Goal: Task Accomplishment & Management: Use online tool/utility

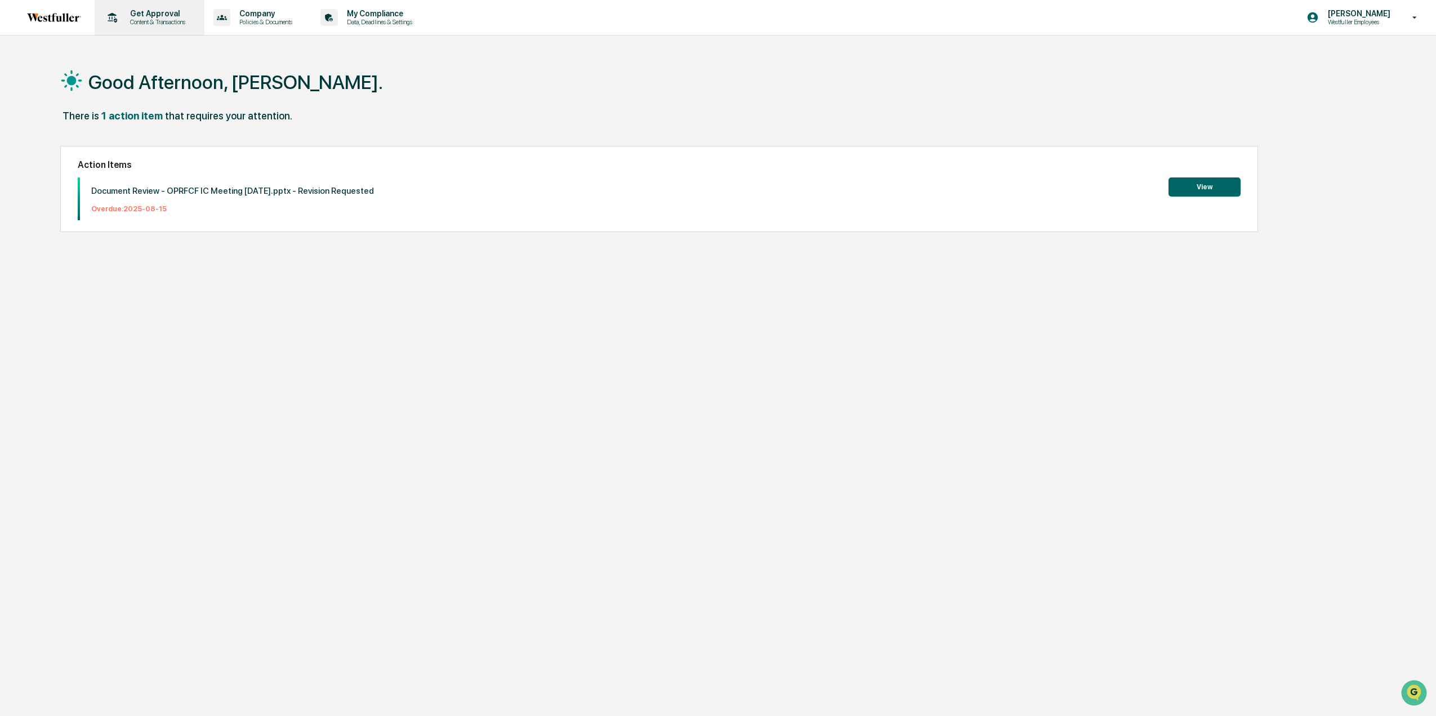
click at [165, 19] on p "Content & Transactions" at bounding box center [156, 22] width 70 height 8
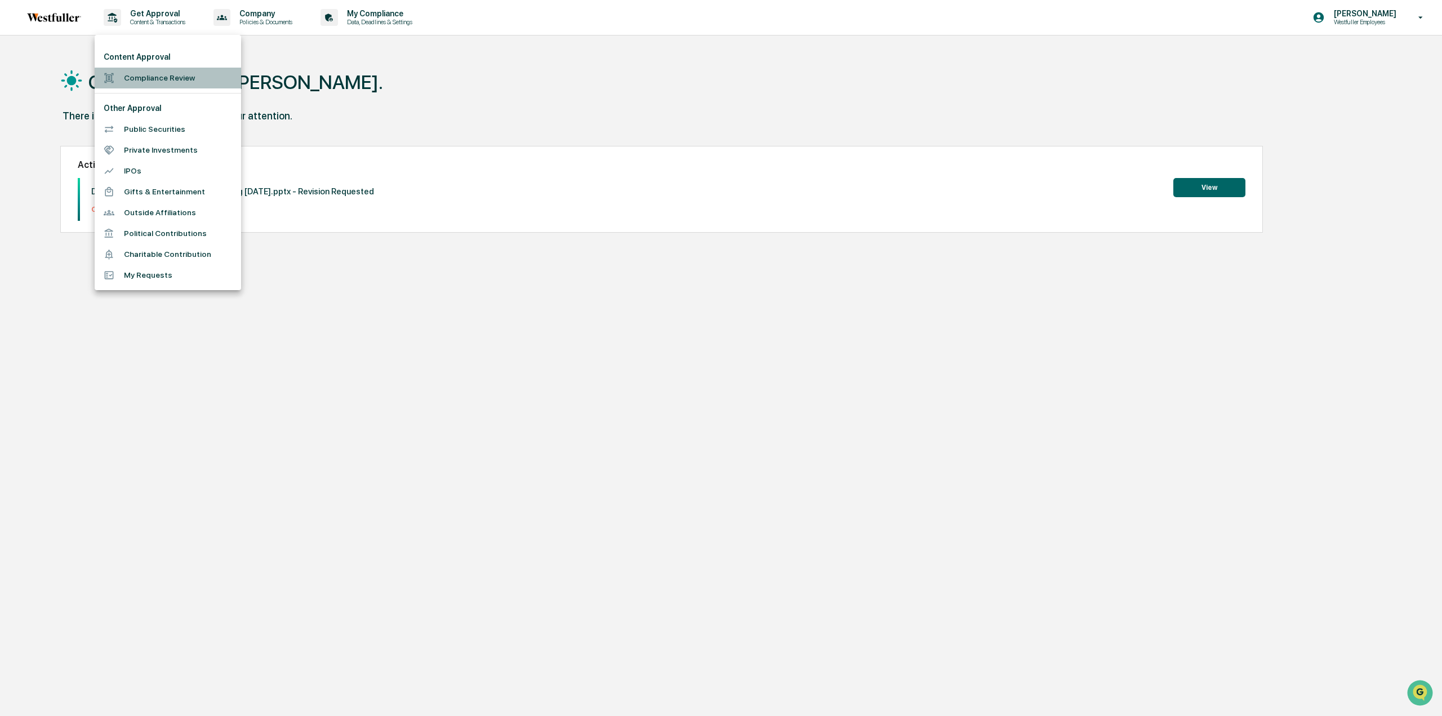
click at [149, 76] on li "Compliance Review" at bounding box center [168, 78] width 146 height 21
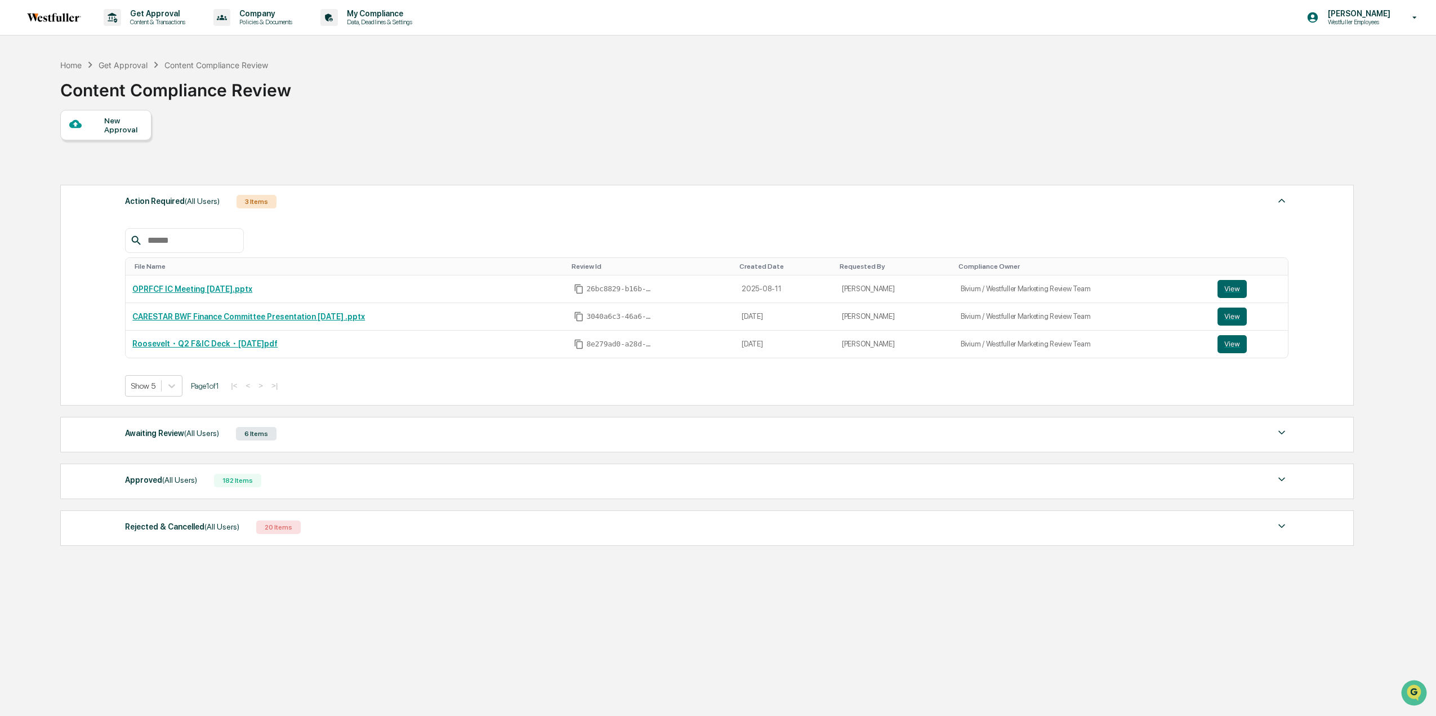
click at [157, 440] on div "Awaiting Review (All Users) 6 Items File Name Review Id Created Date Requested …" at bounding box center [707, 434] width 1294 height 35
click at [163, 429] on div "Awaiting Review (All Users)" at bounding box center [172, 433] width 94 height 15
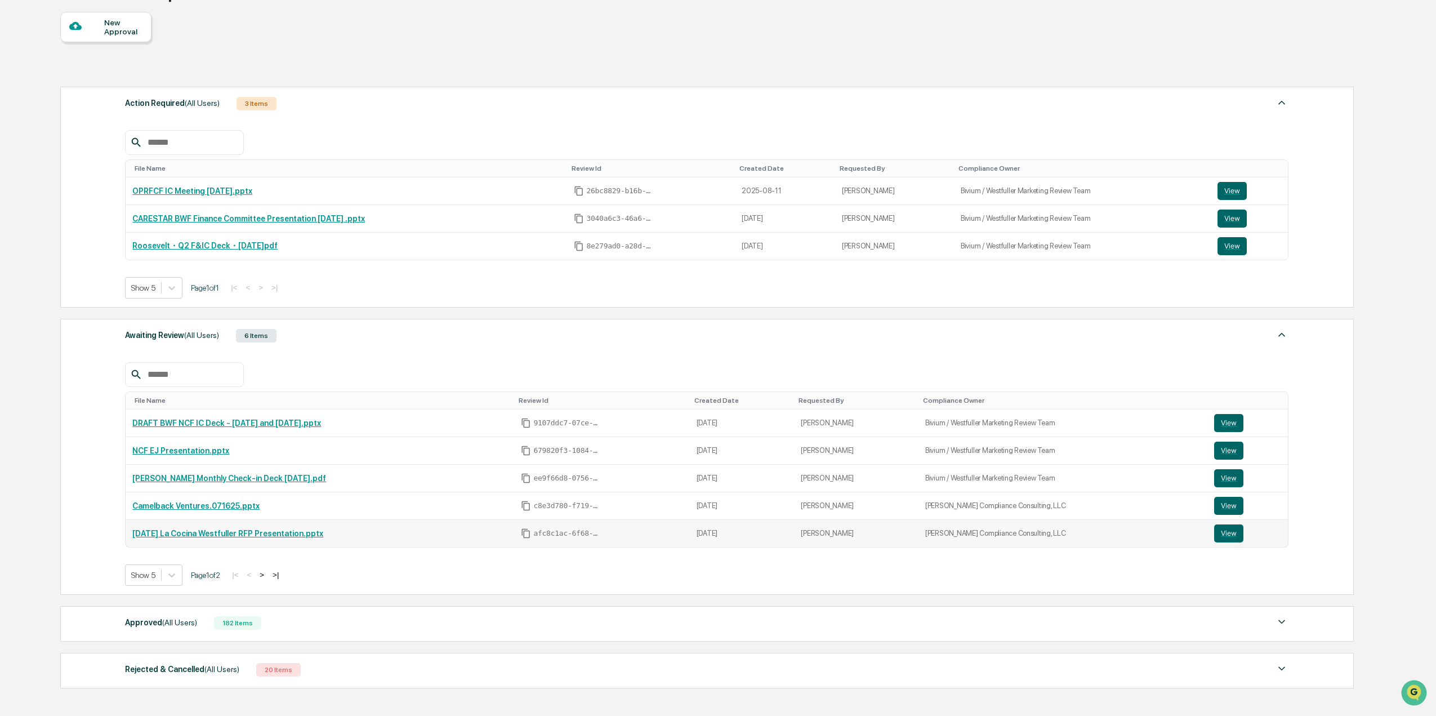
scroll to position [113, 0]
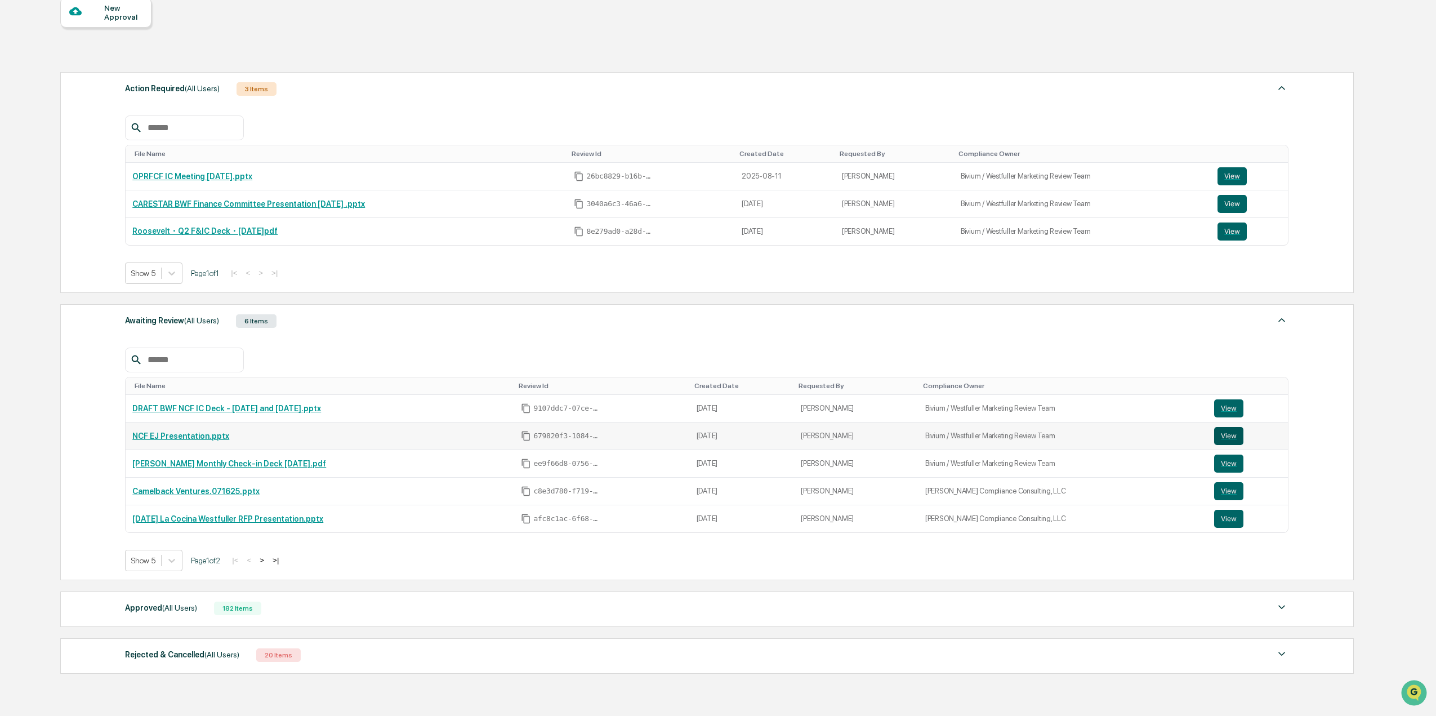
click at [1216, 435] on button "View" at bounding box center [1228, 436] width 29 height 18
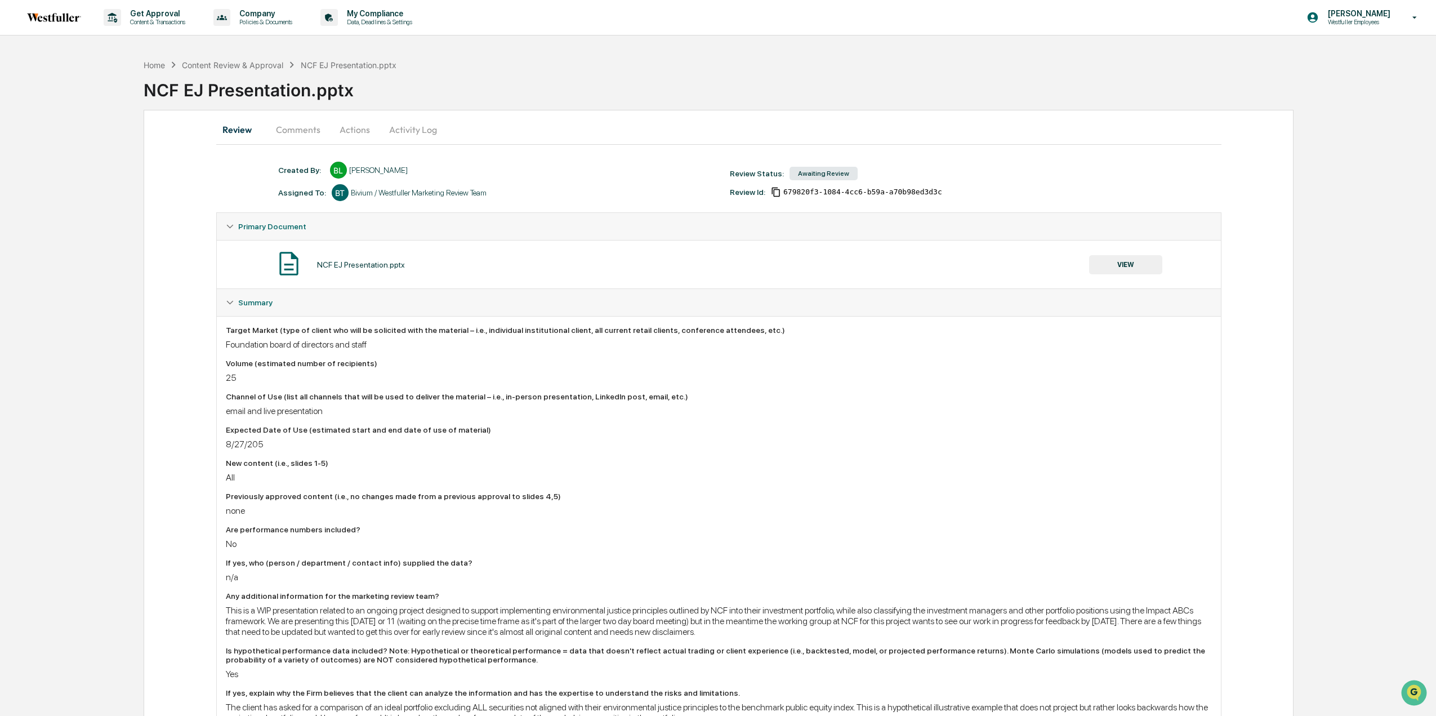
click at [292, 132] on button "Comments" at bounding box center [298, 129] width 63 height 27
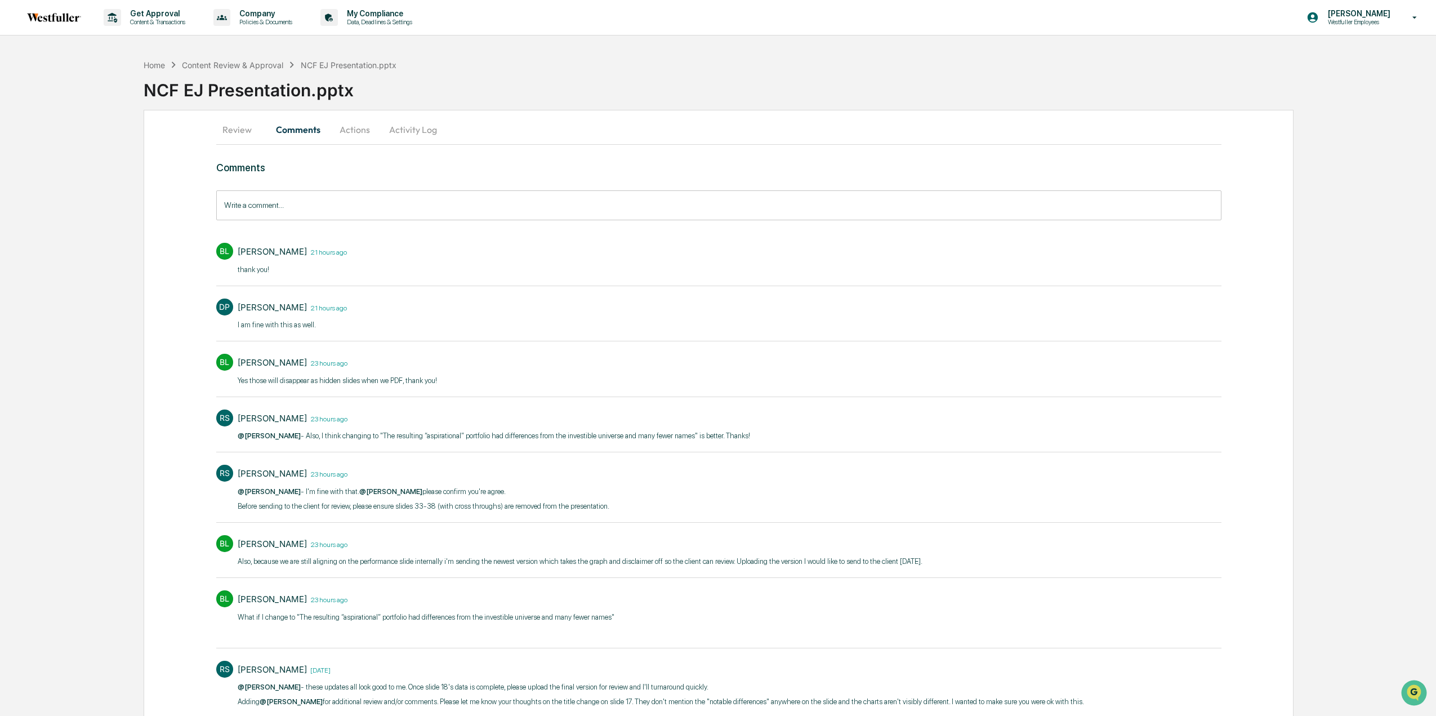
click at [288, 210] on input "Write a comment..." at bounding box center [718, 205] width 1005 height 30
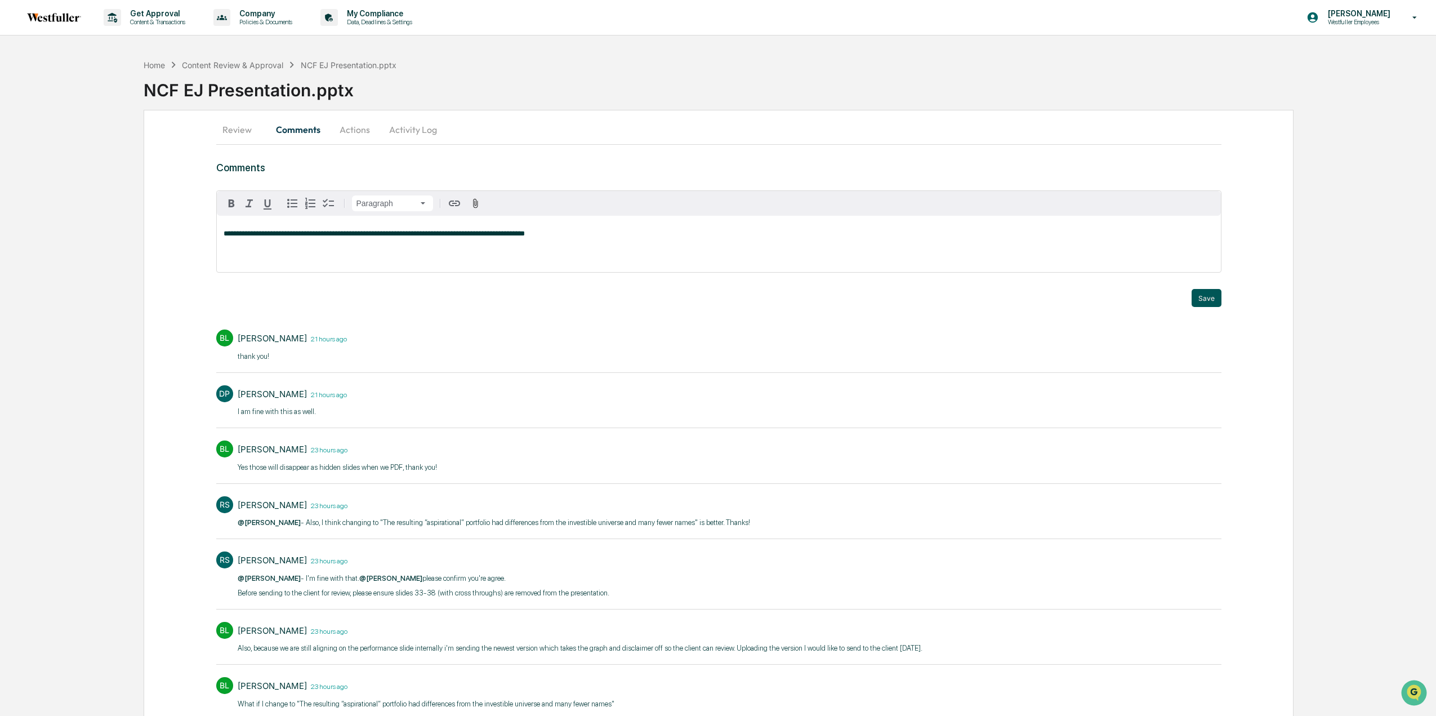
click at [1204, 296] on button "Save" at bounding box center [1207, 298] width 30 height 18
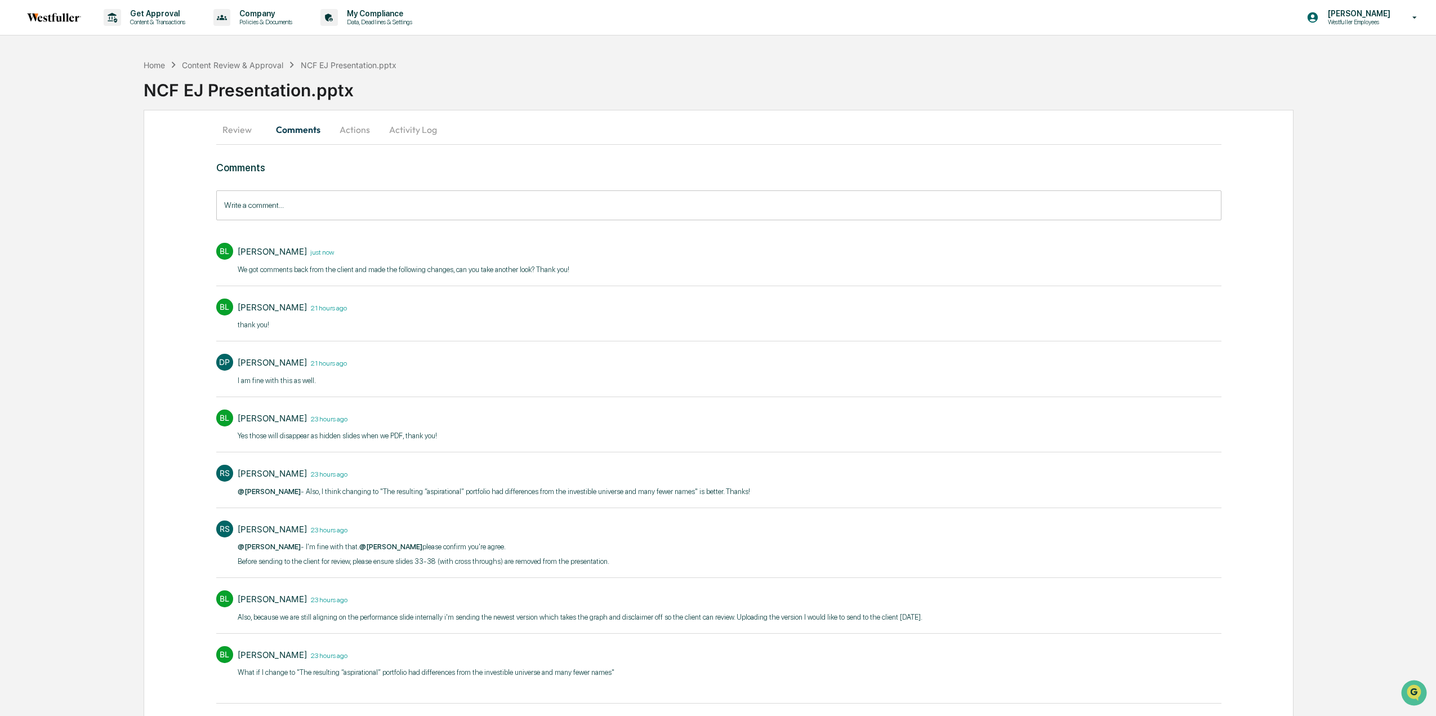
click at [355, 131] on button "Actions" at bounding box center [355, 129] width 51 height 27
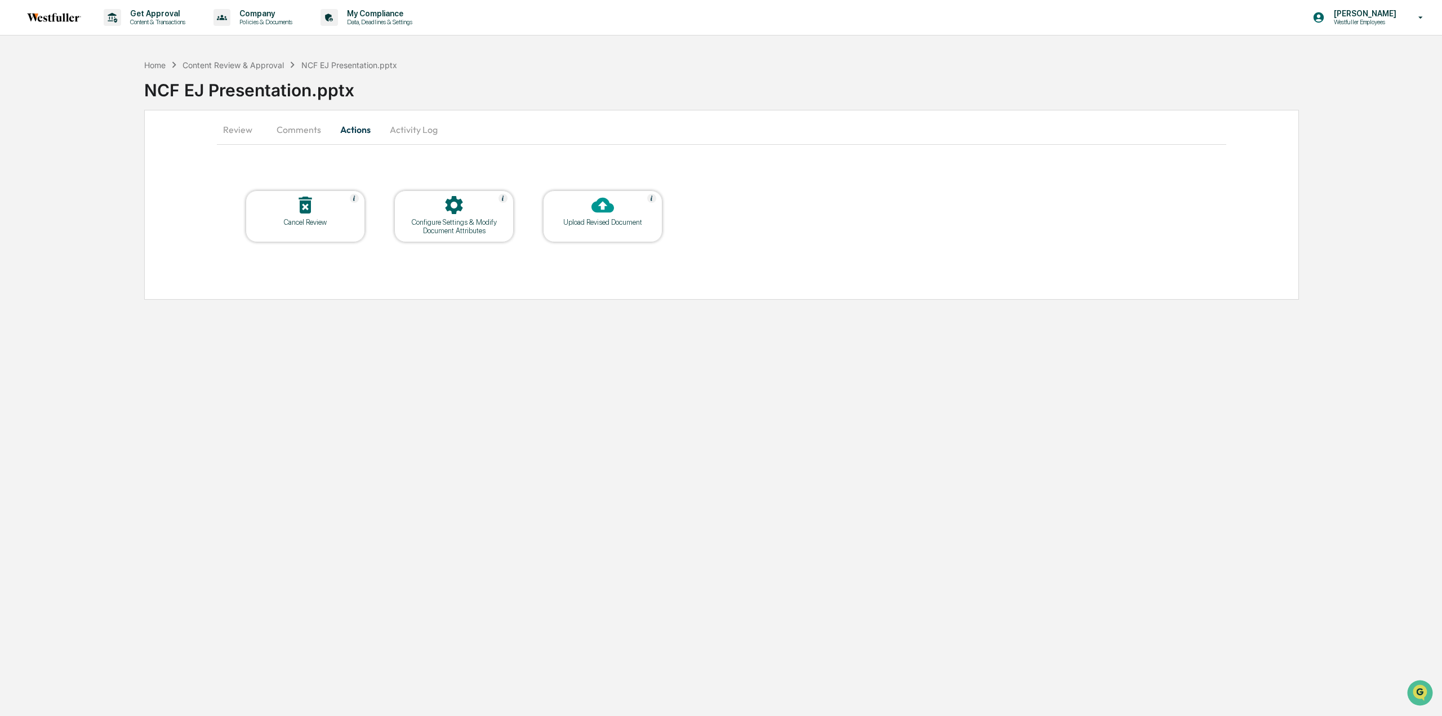
click at [619, 225] on div "Upload Revised Document" at bounding box center [602, 222] width 101 height 8
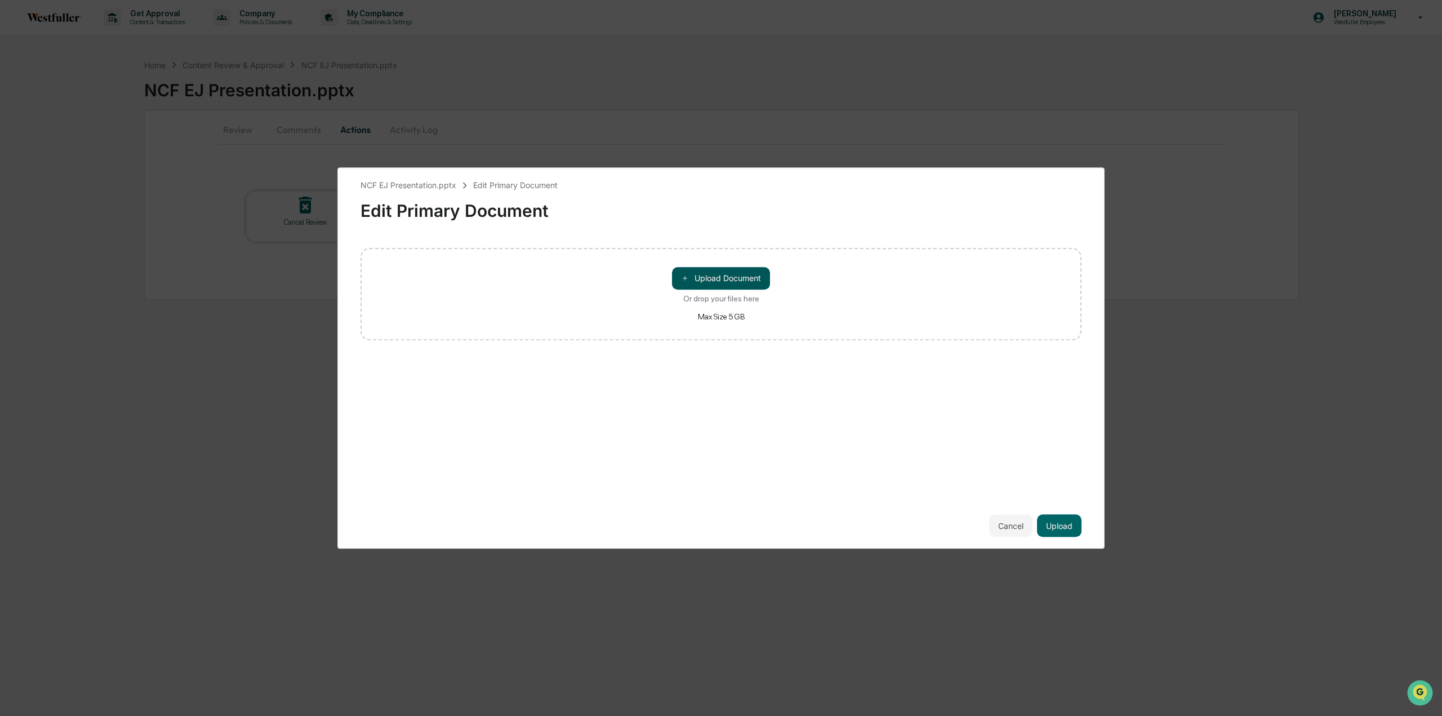
click at [682, 277] on span "＋" at bounding box center [685, 278] width 8 height 11
click at [1040, 522] on button "Upload" at bounding box center [1059, 525] width 45 height 23
